Goal: Information Seeking & Learning: Learn about a topic

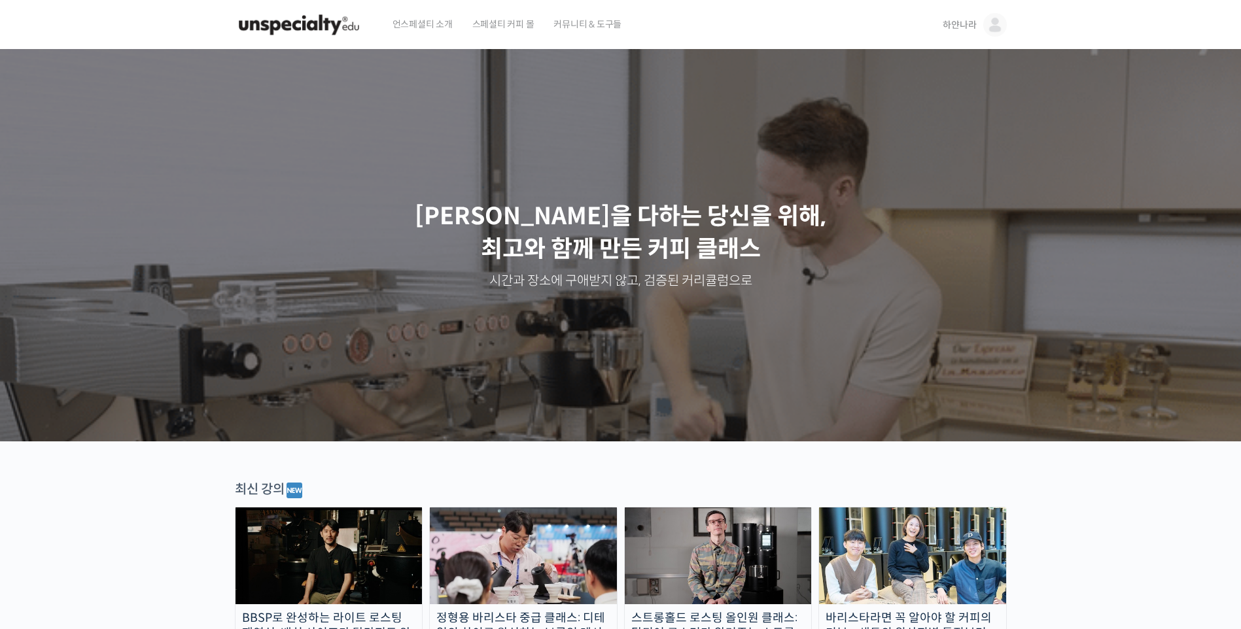
click at [983, 26] on link "하얀나라" at bounding box center [974, 25] width 63 height 50
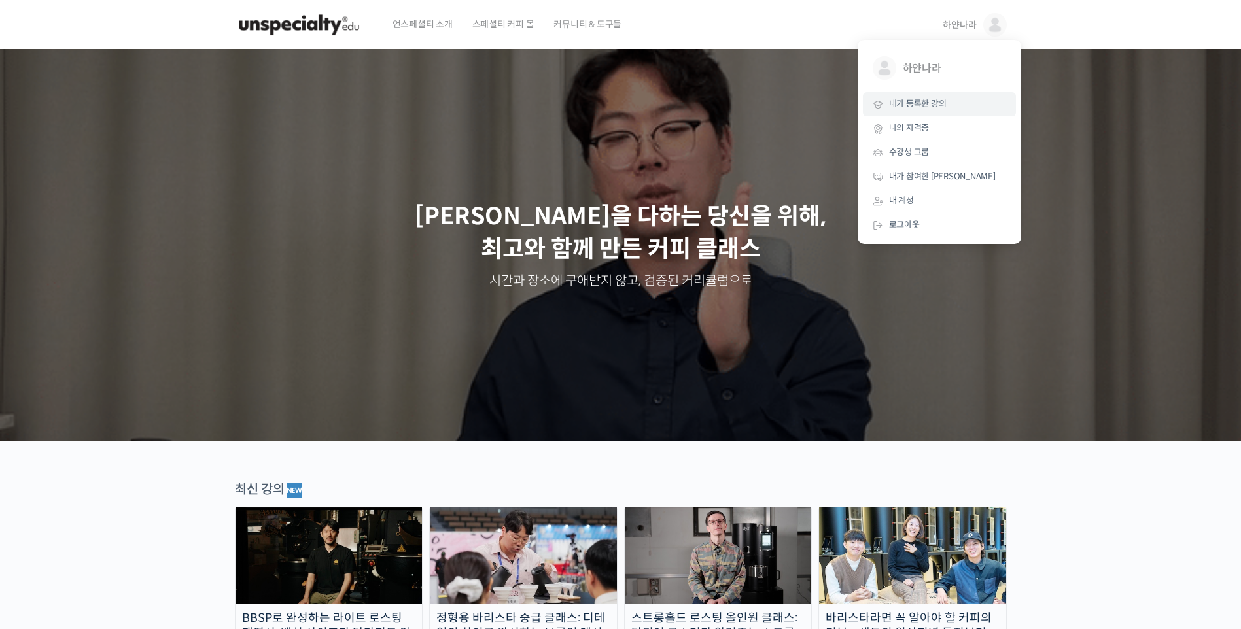
click at [944, 101] on span "내가 등록한 강의" at bounding box center [918, 103] width 58 height 11
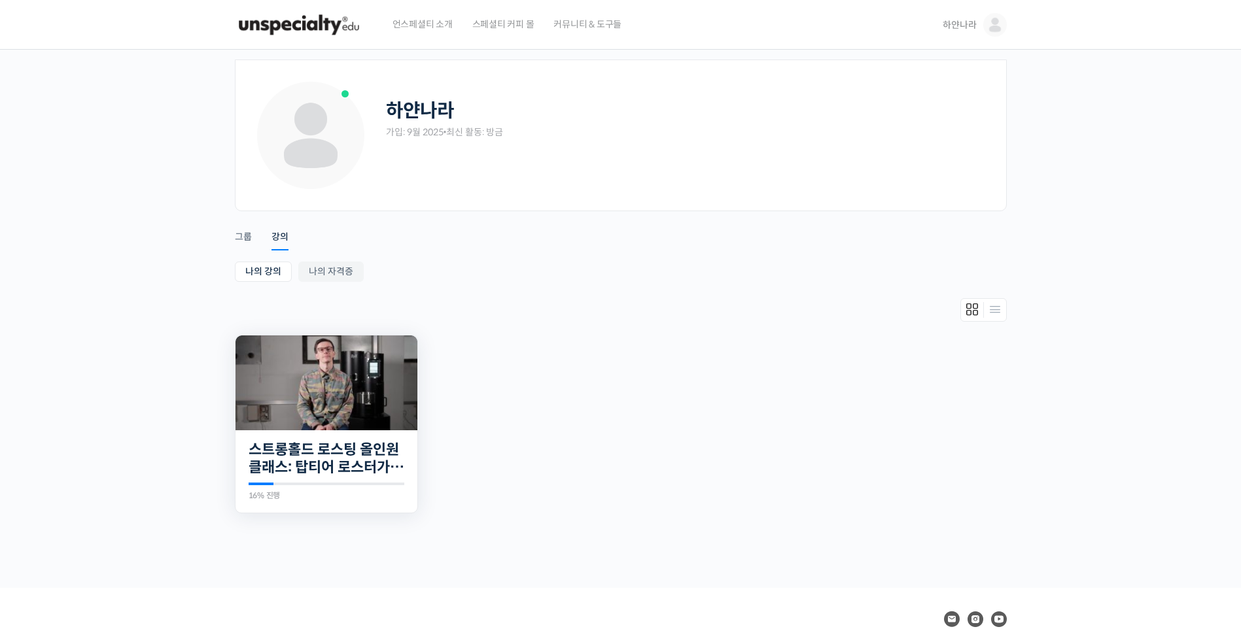
click at [306, 402] on img at bounding box center [327, 383] width 182 height 95
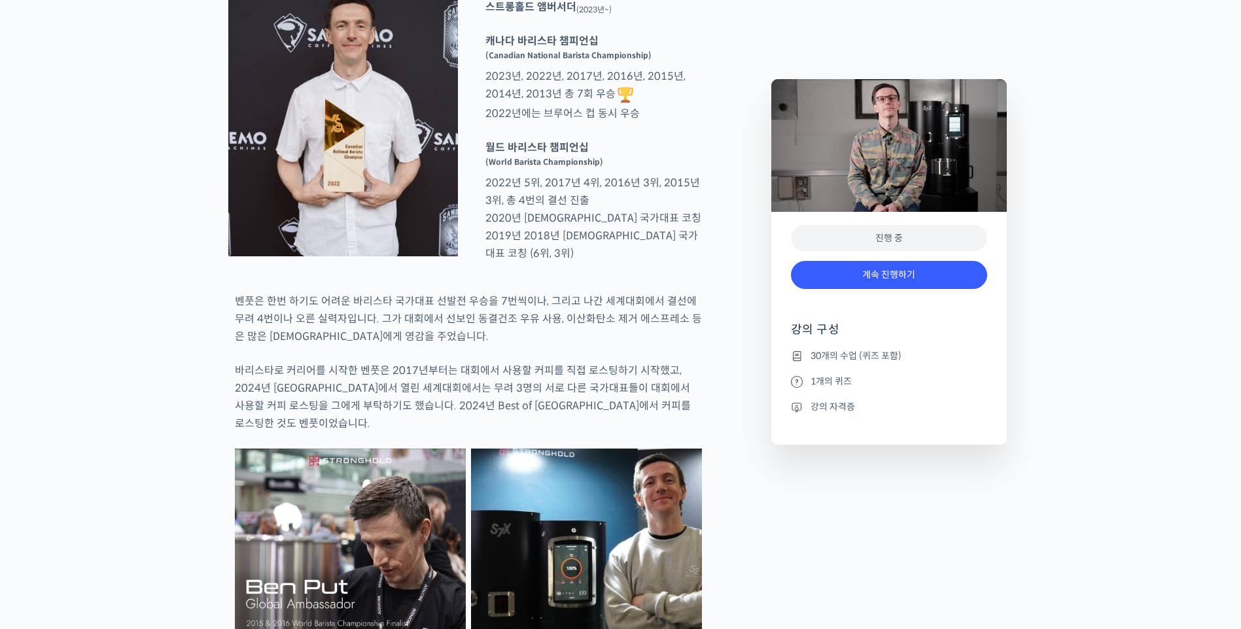
scroll to position [747, 0]
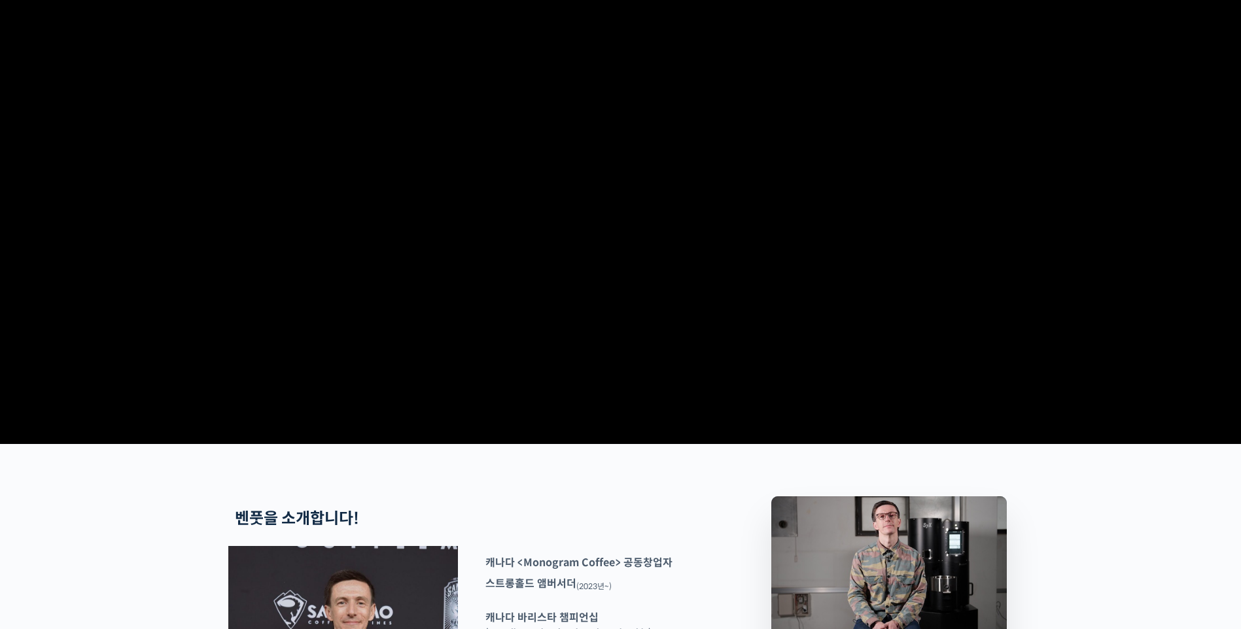
scroll to position [0, 0]
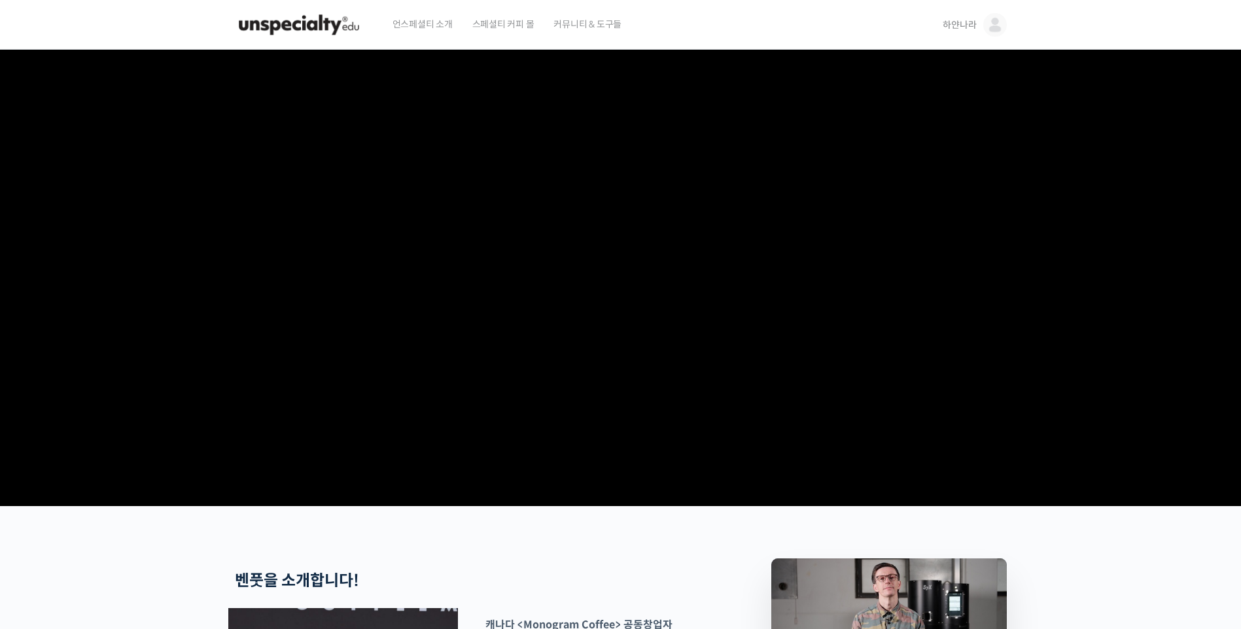
click at [749, 268] on video at bounding box center [621, 275] width 772 height 451
click at [601, 272] on video at bounding box center [621, 275] width 772 height 451
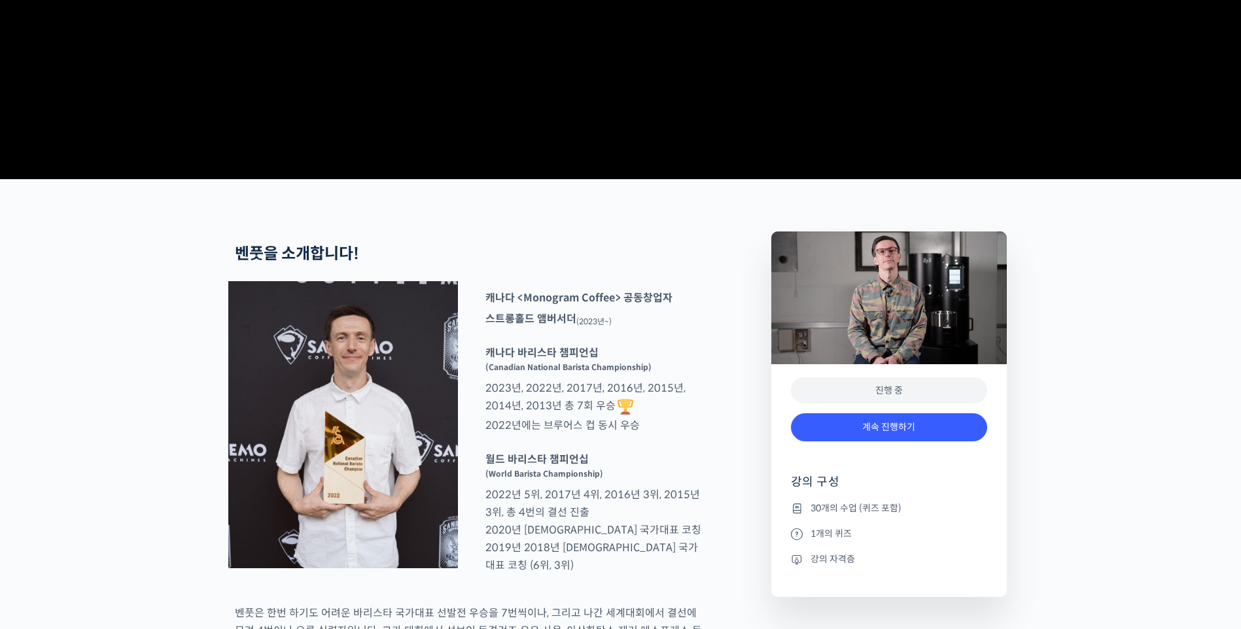
scroll to position [654, 0]
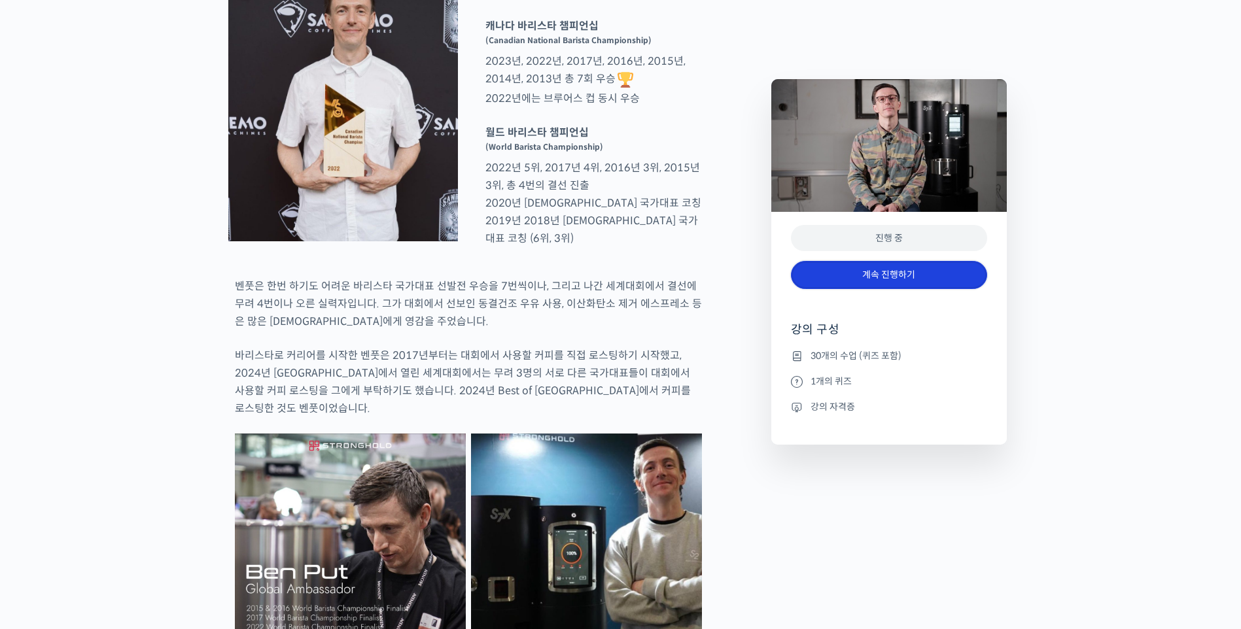
click at [894, 285] on link "계속 진행하기" at bounding box center [889, 275] width 196 height 28
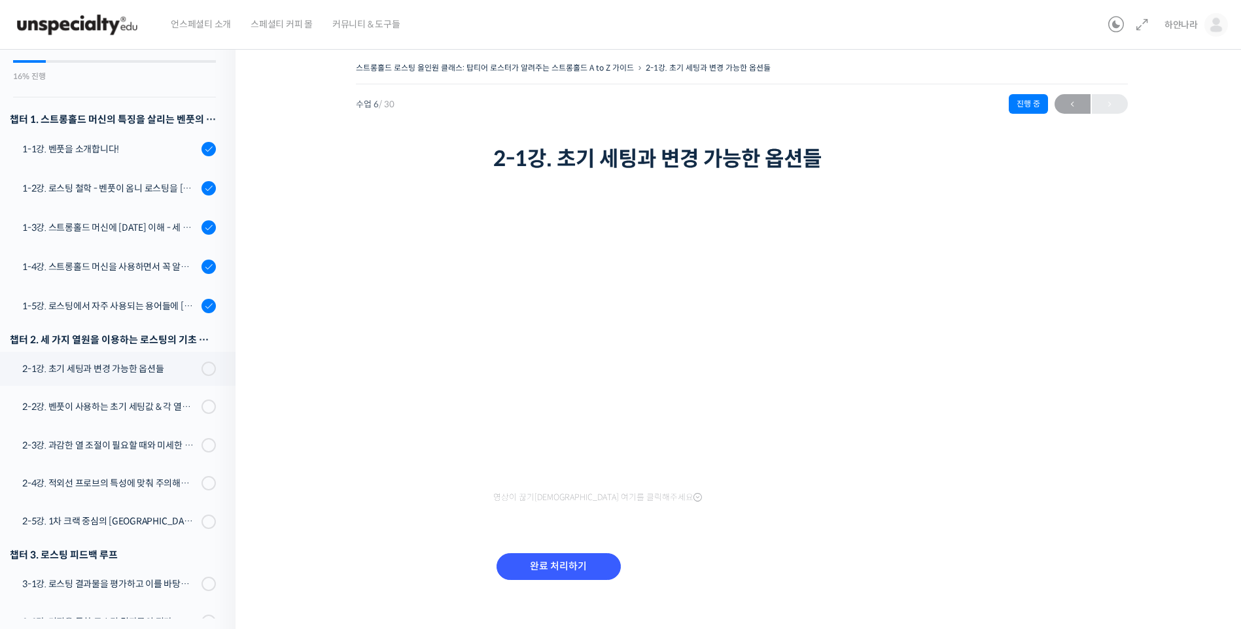
scroll to position [15, 0]
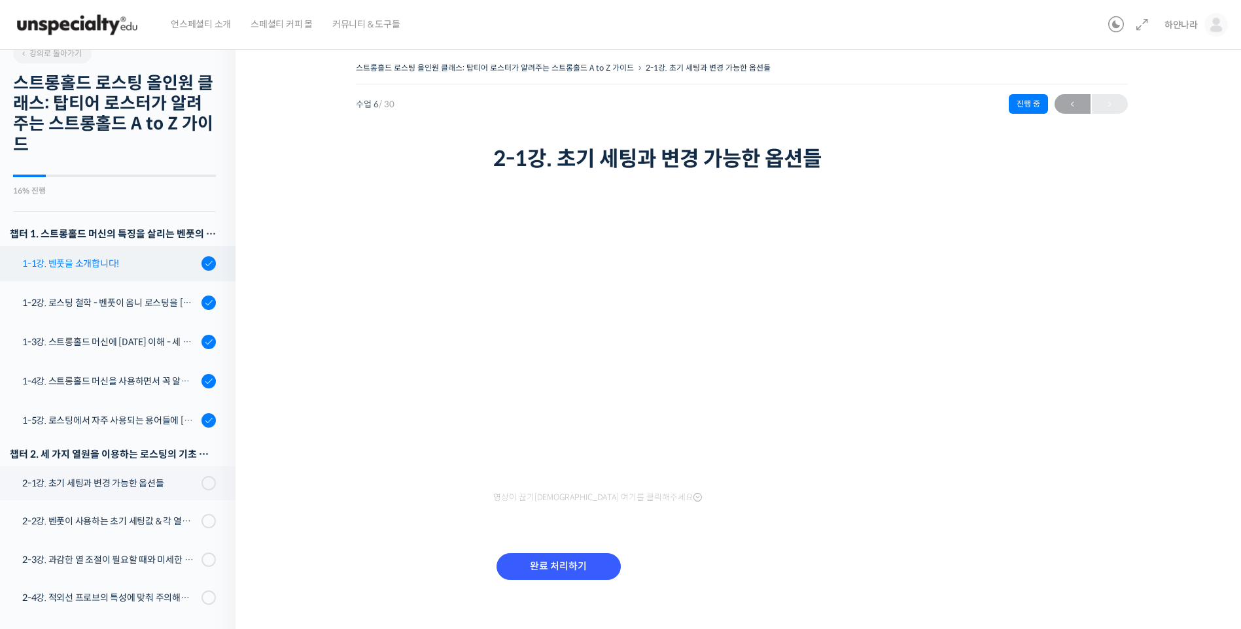
click at [141, 268] on div "1-1강. 벤풋을 소개합니다!" at bounding box center [109, 263] width 175 height 14
